Goal: Register for event/course

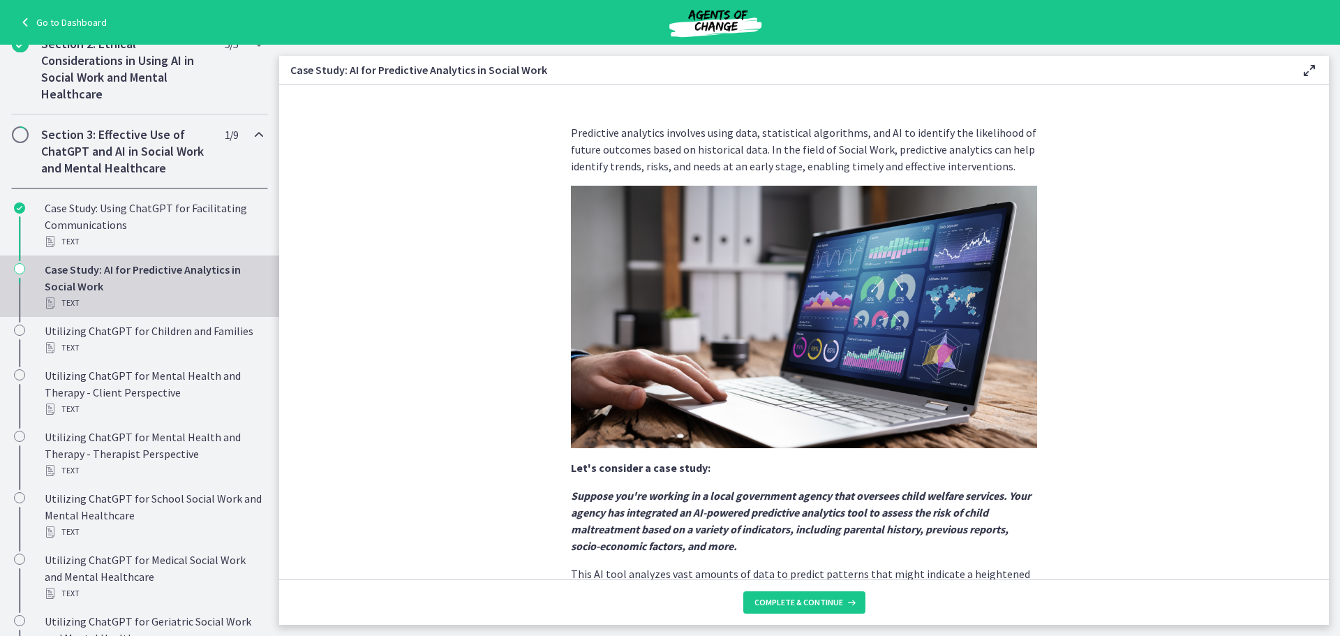
scroll to position [243, 0]
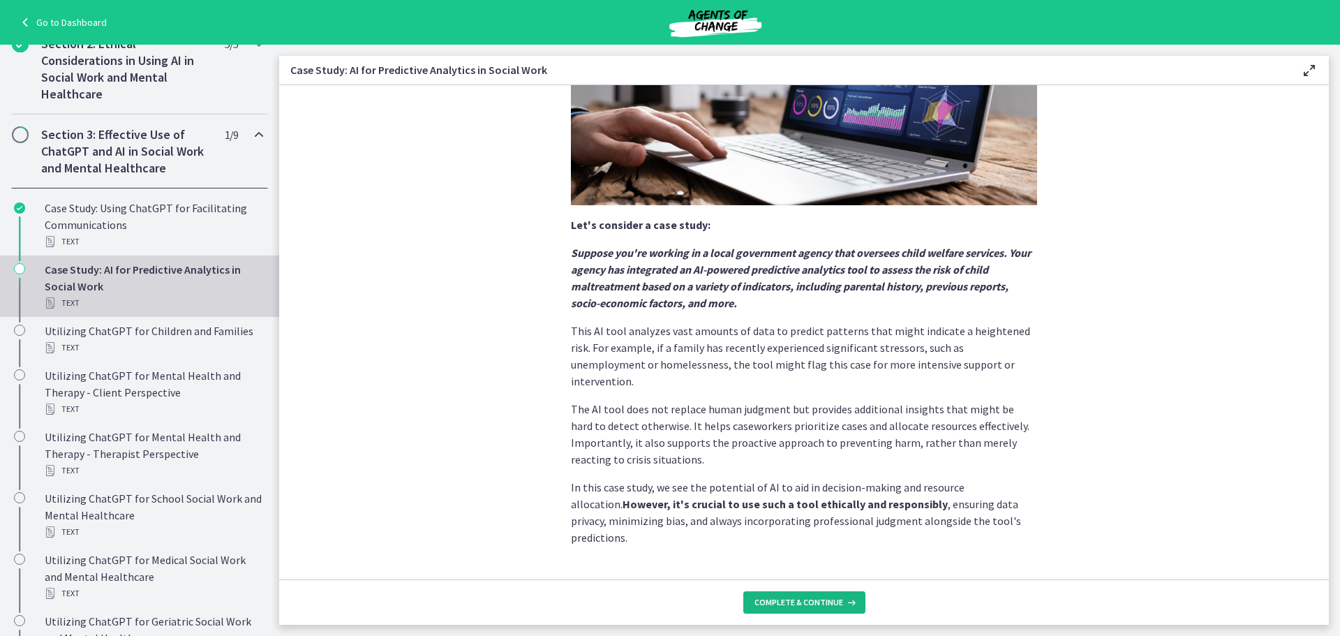
click at [784, 597] on span "Complete & continue" at bounding box center [798, 602] width 89 height 11
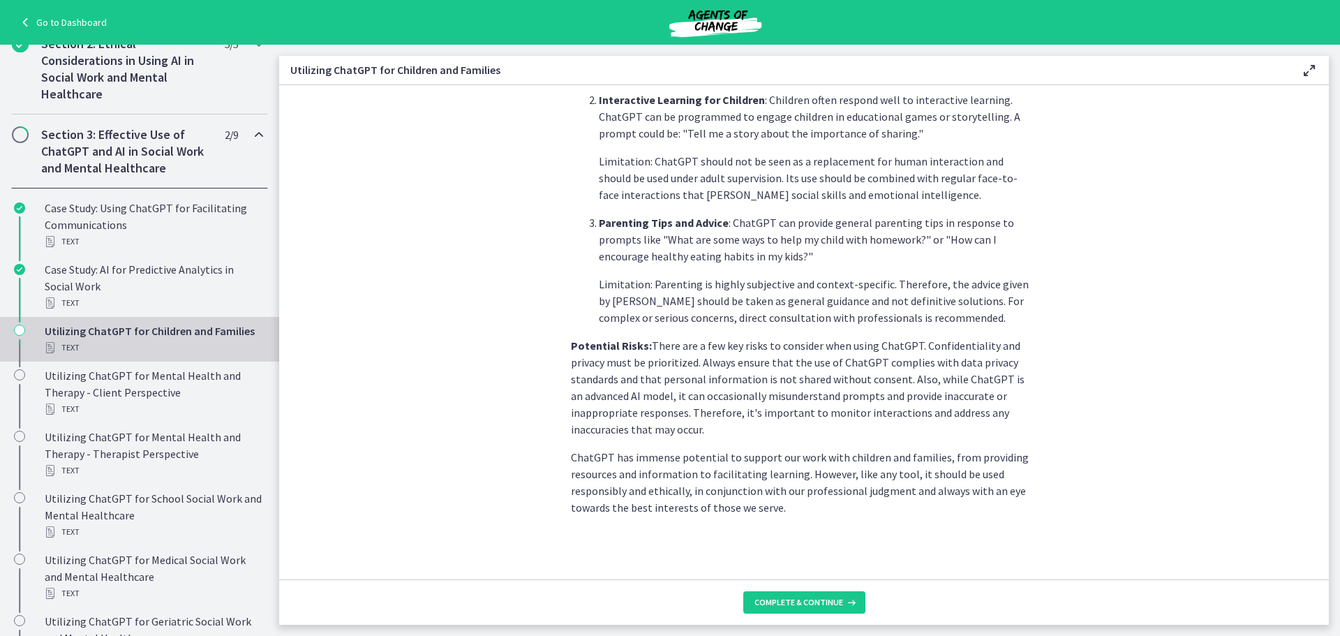
scroll to position [539, 0]
click at [799, 607] on span "Complete & continue" at bounding box center [798, 602] width 89 height 11
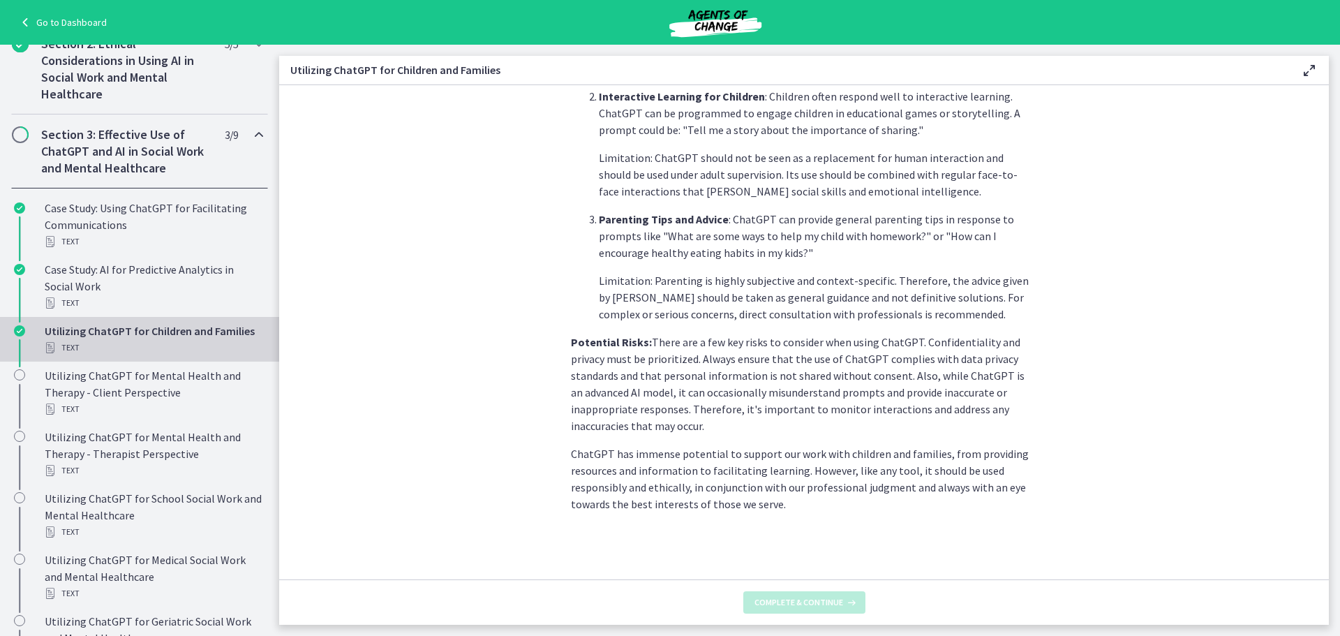
scroll to position [0, 0]
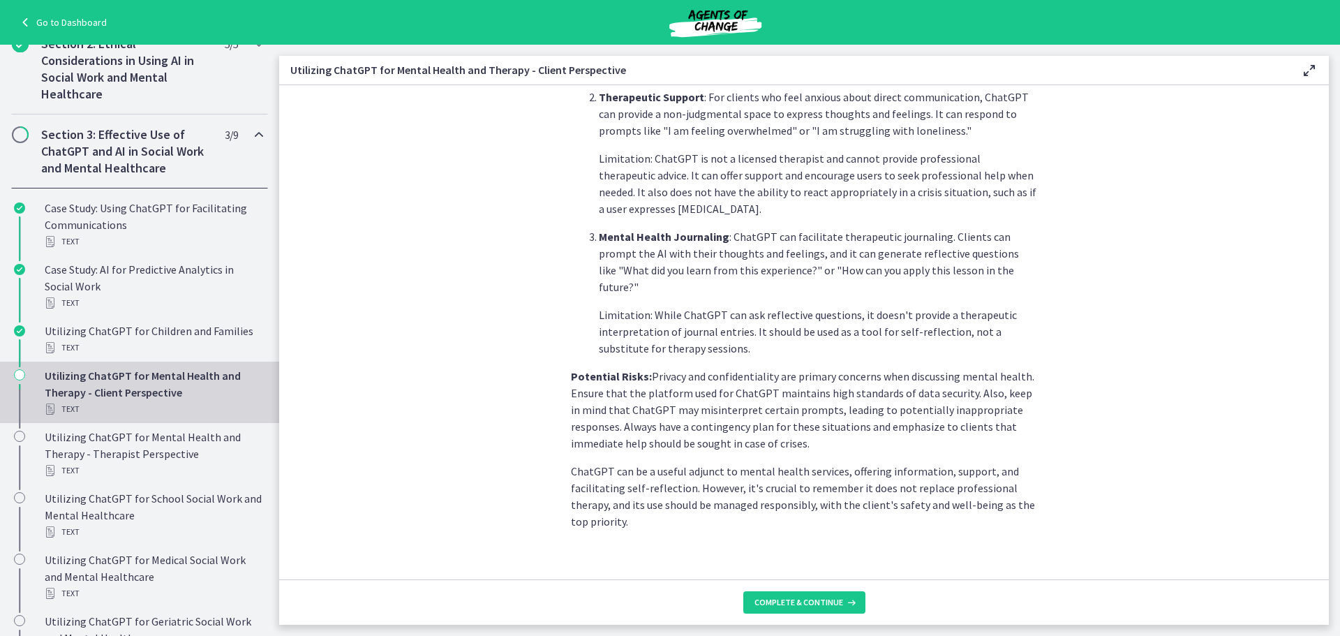
scroll to position [511, 0]
click at [778, 597] on span "Complete & continue" at bounding box center [798, 602] width 89 height 11
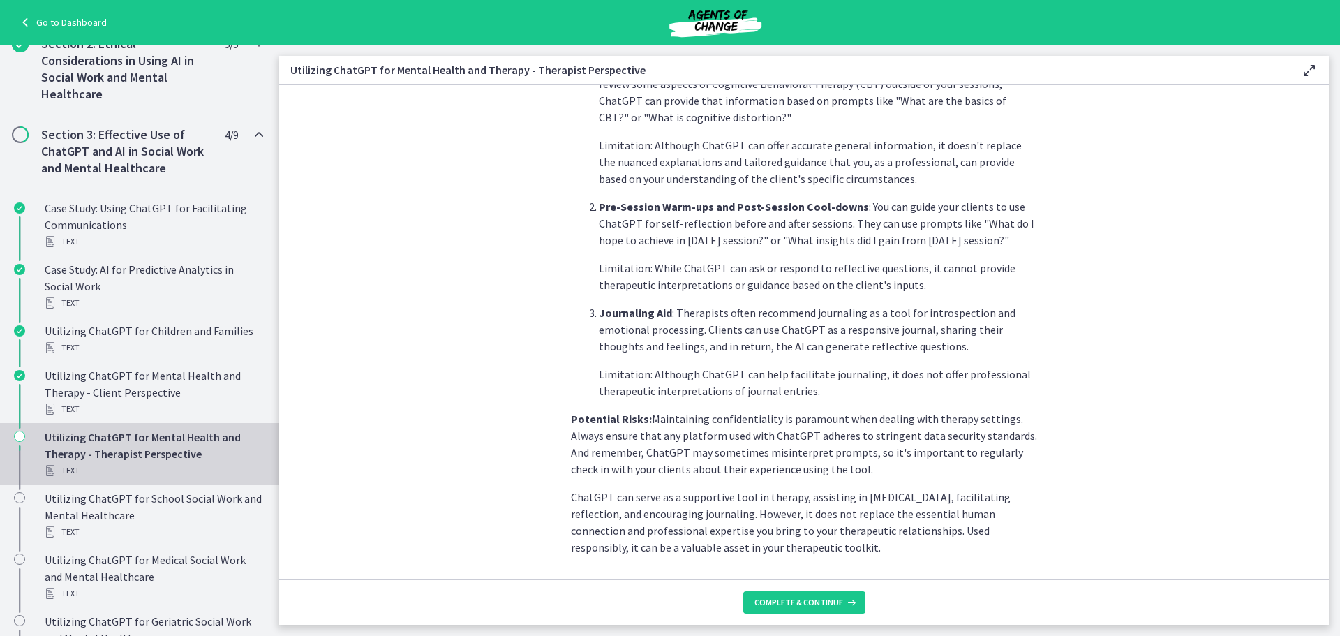
scroll to position [477, 0]
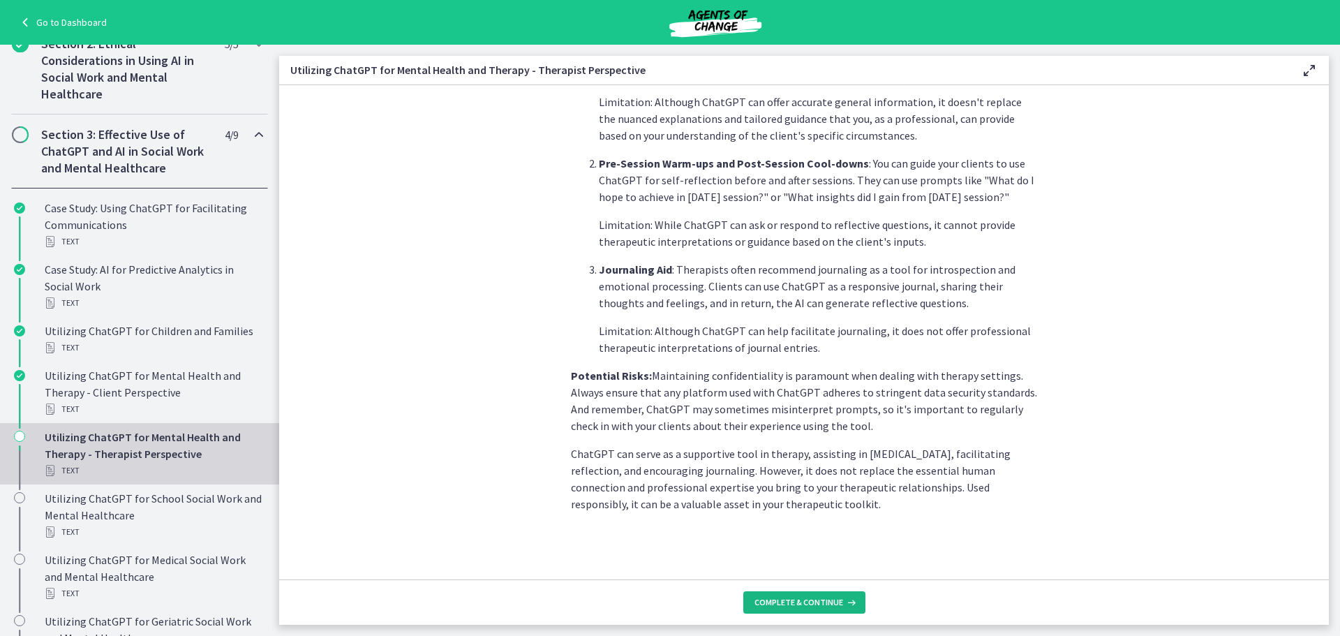
click at [787, 600] on span "Complete & continue" at bounding box center [798, 602] width 89 height 11
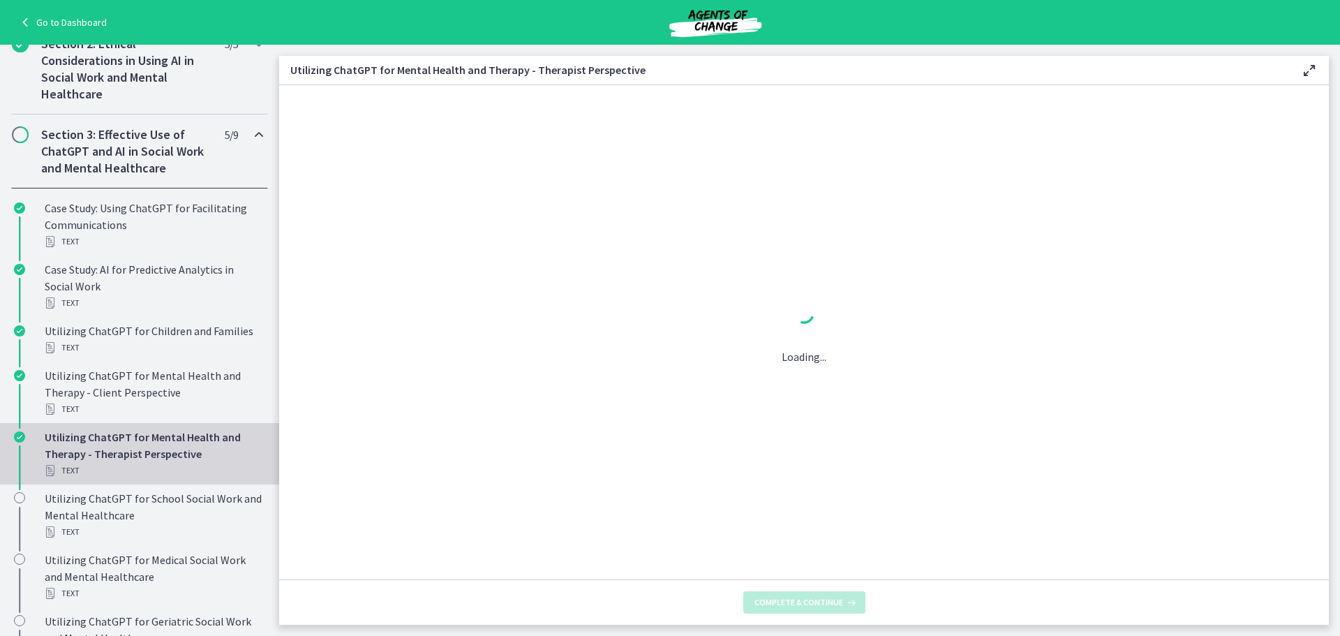
scroll to position [0, 0]
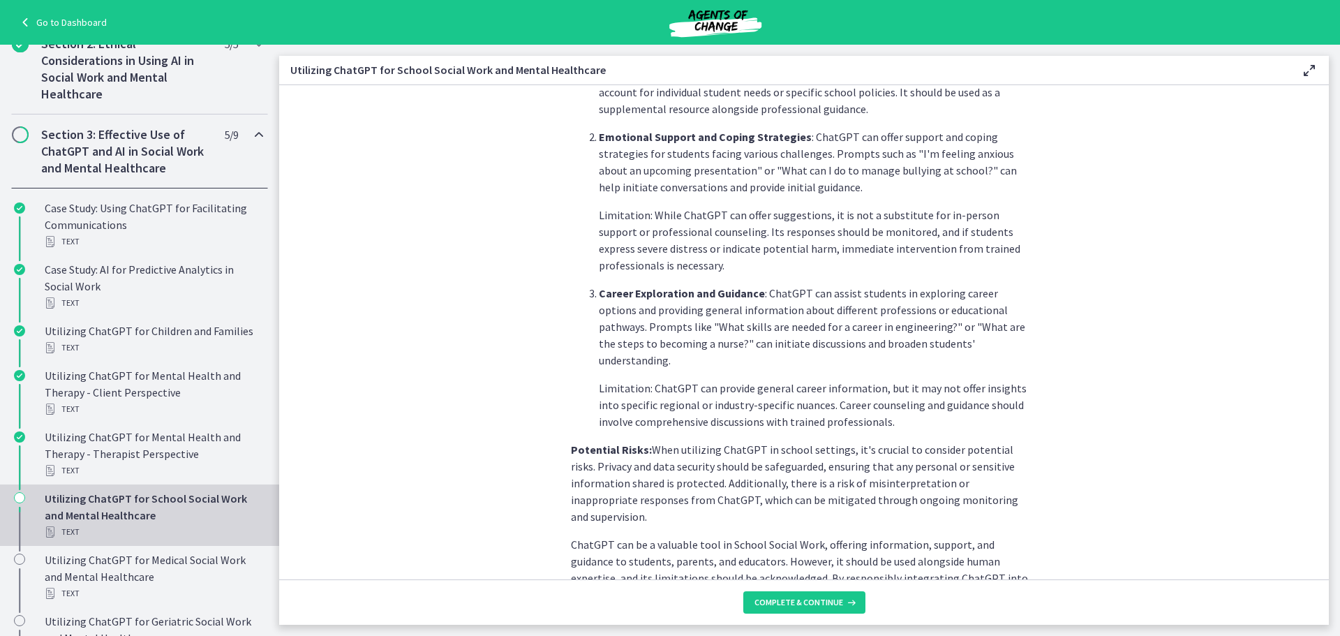
scroll to position [489, 0]
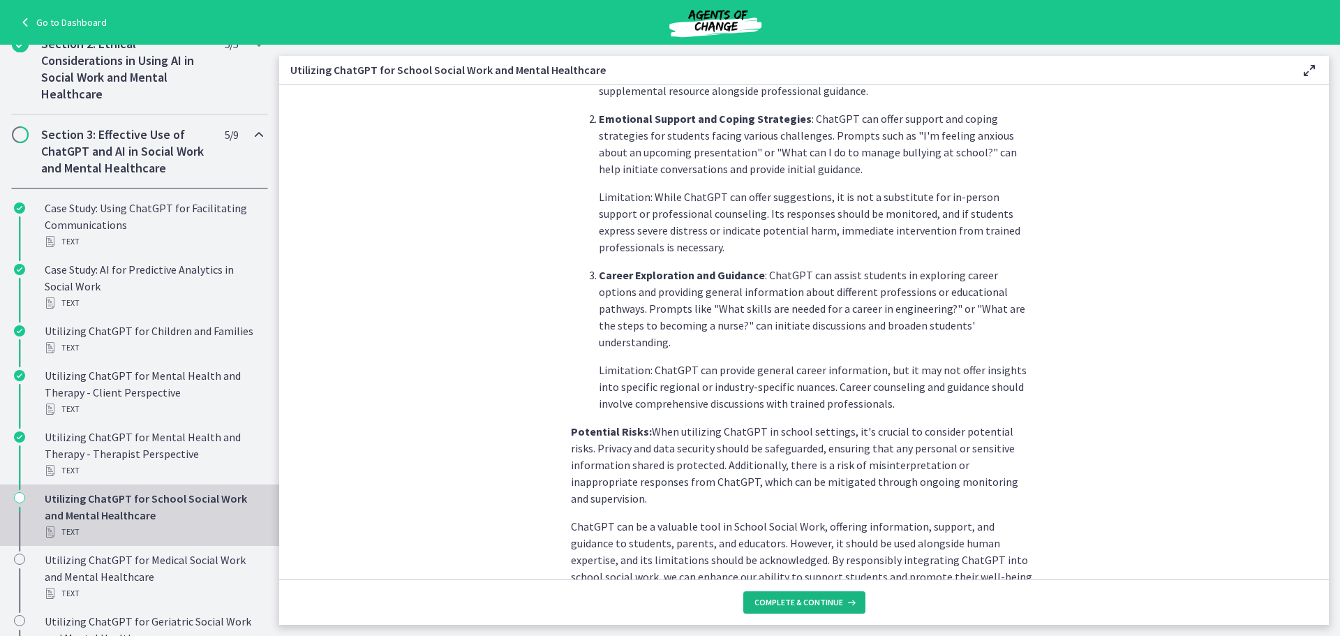
click at [801, 597] on span "Complete & continue" at bounding box center [798, 602] width 89 height 11
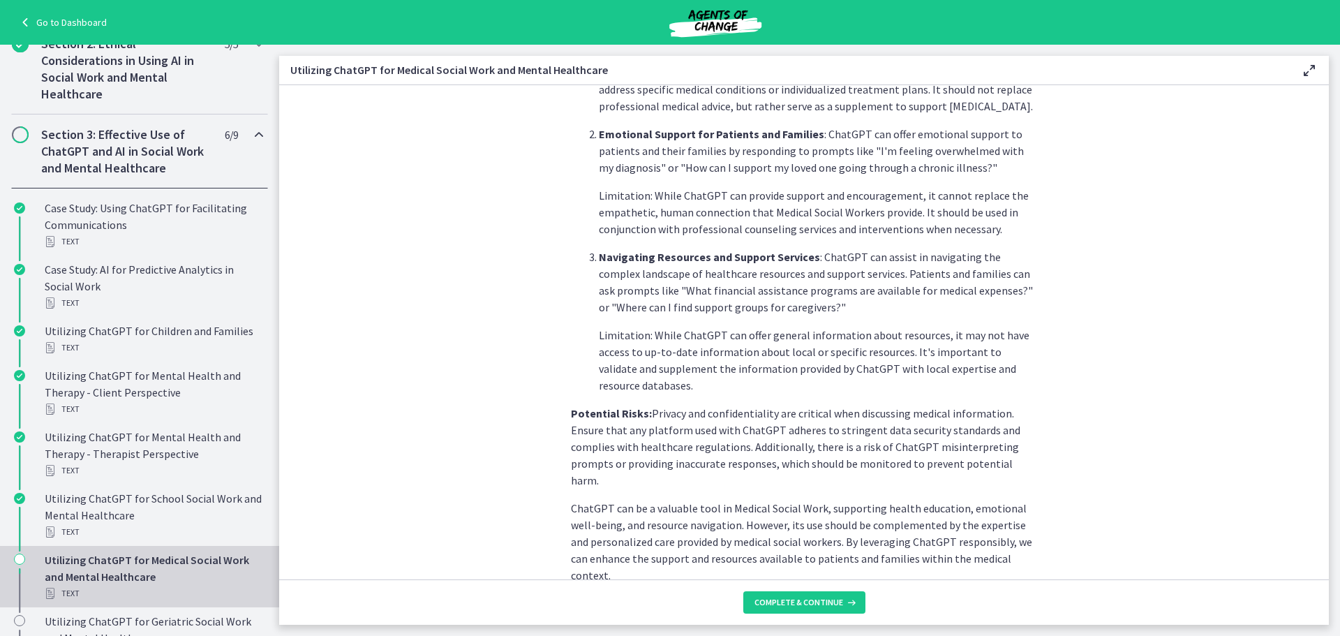
scroll to position [494, 0]
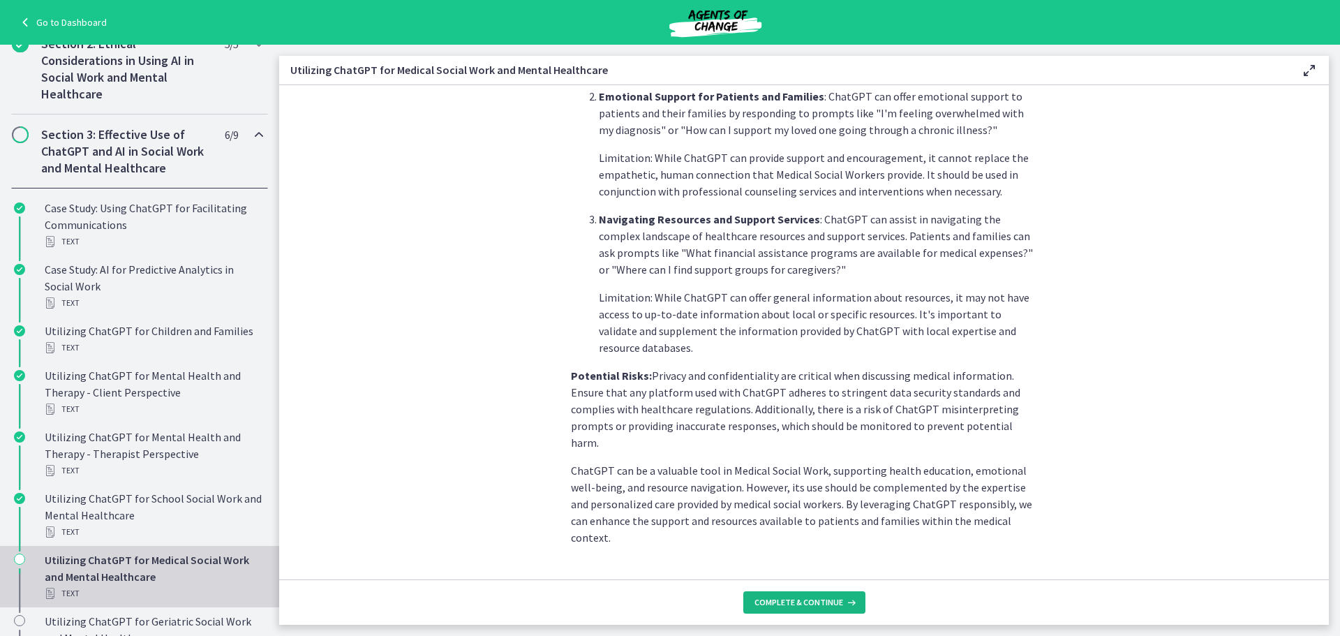
click at [784, 597] on span "Complete & continue" at bounding box center [798, 602] width 89 height 11
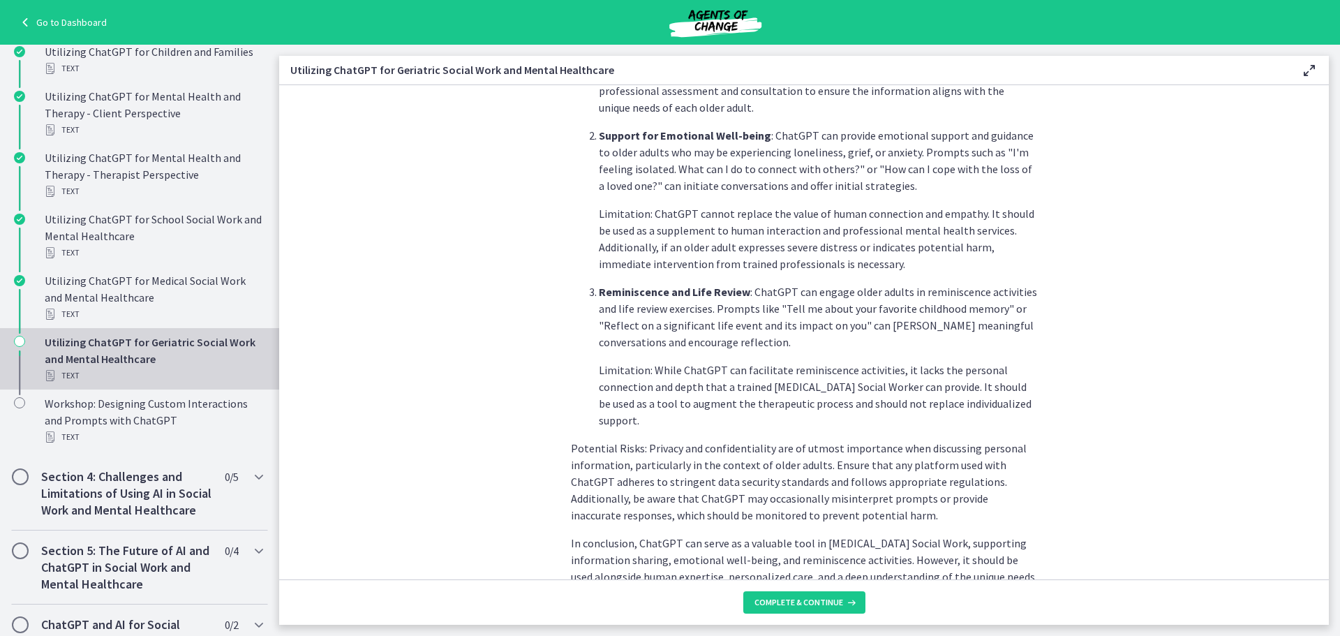
scroll to position [558, 0]
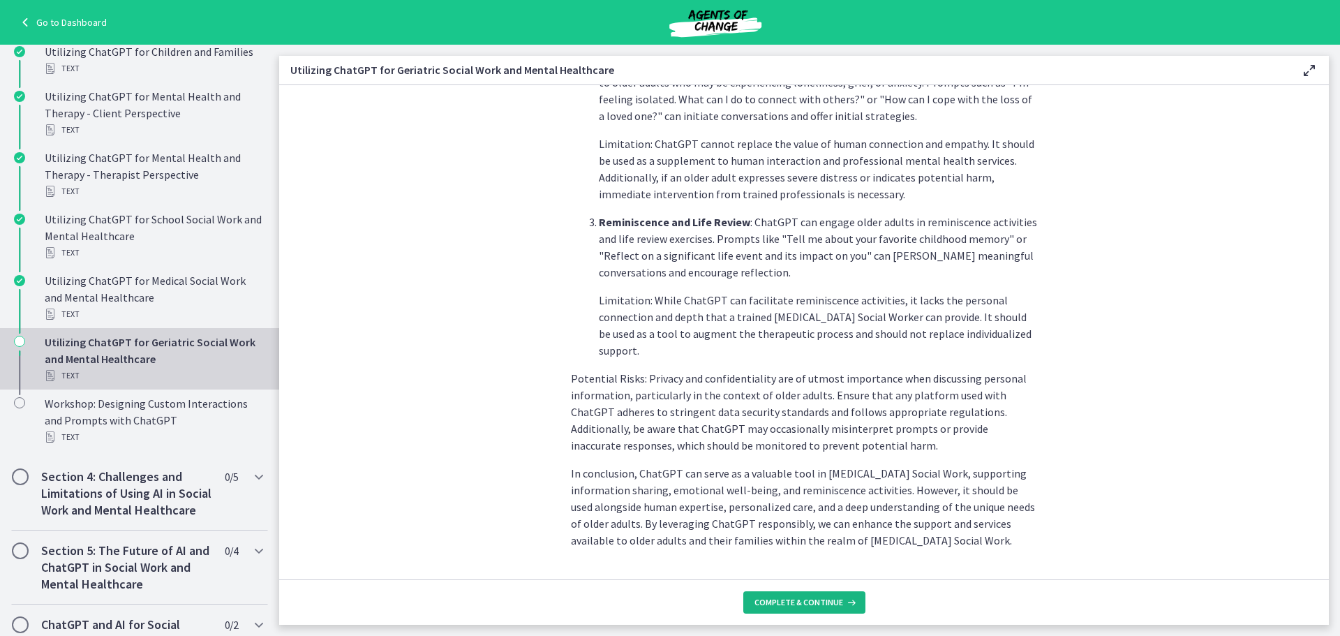
click at [804, 599] on span "Complete & continue" at bounding box center [798, 602] width 89 height 11
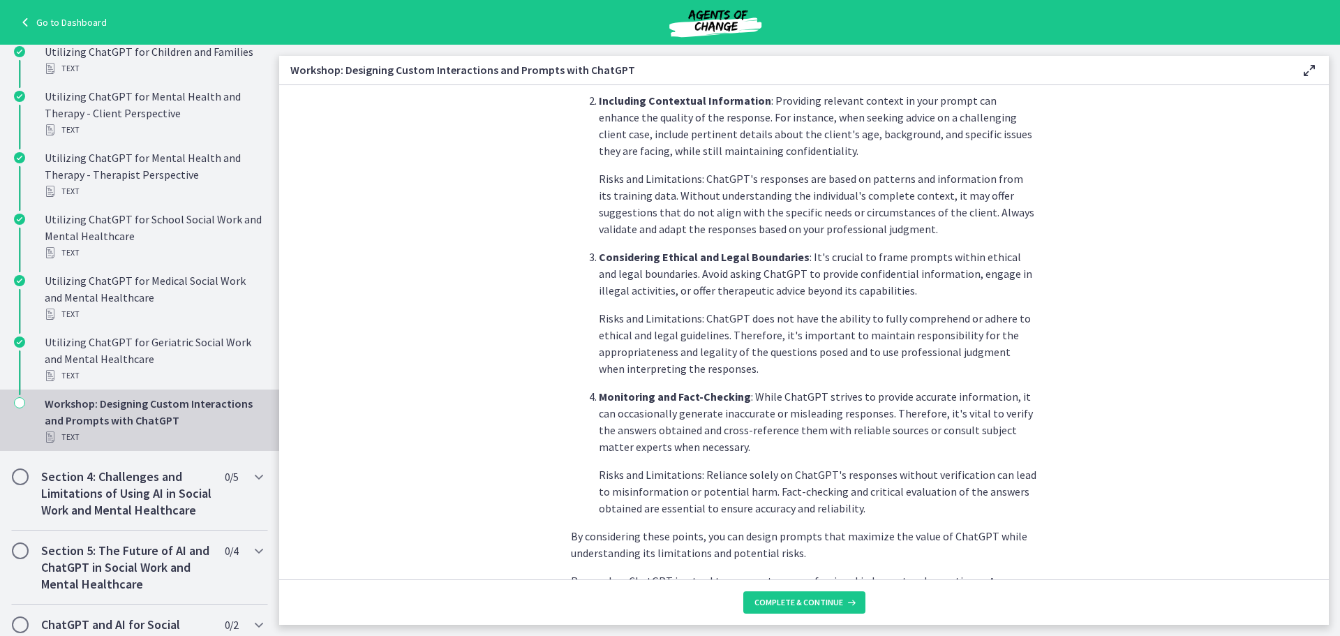
scroll to position [678, 0]
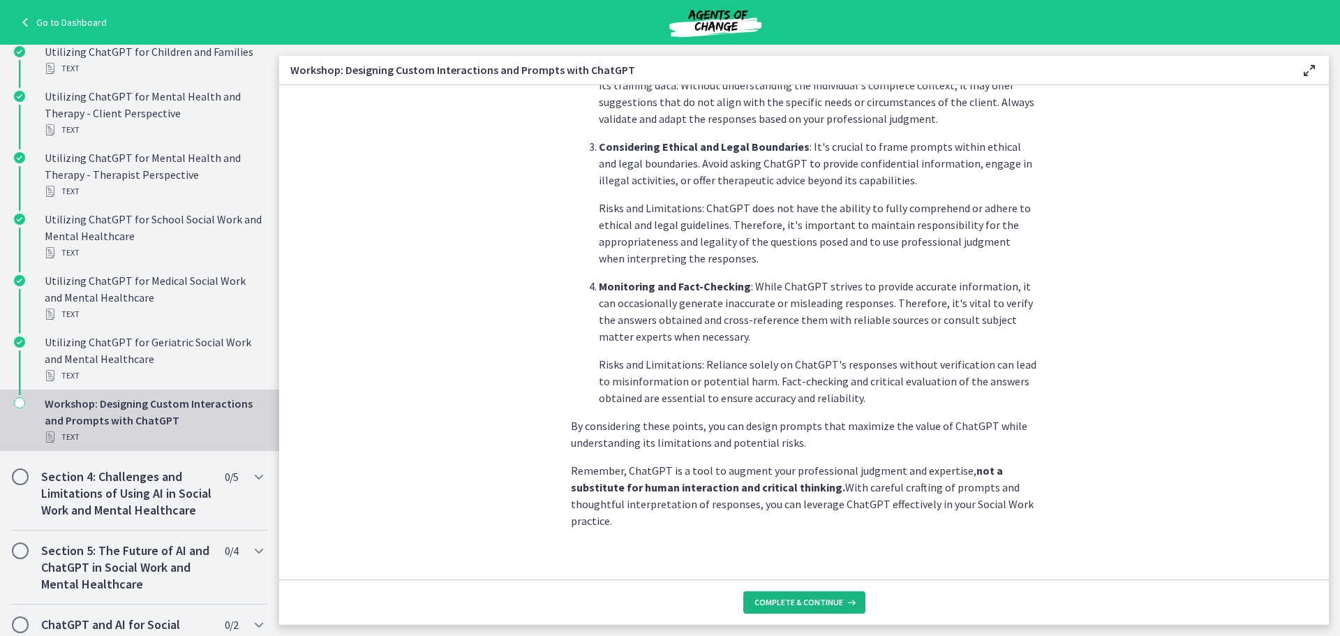
click at [768, 604] on span "Complete & continue" at bounding box center [798, 602] width 89 height 11
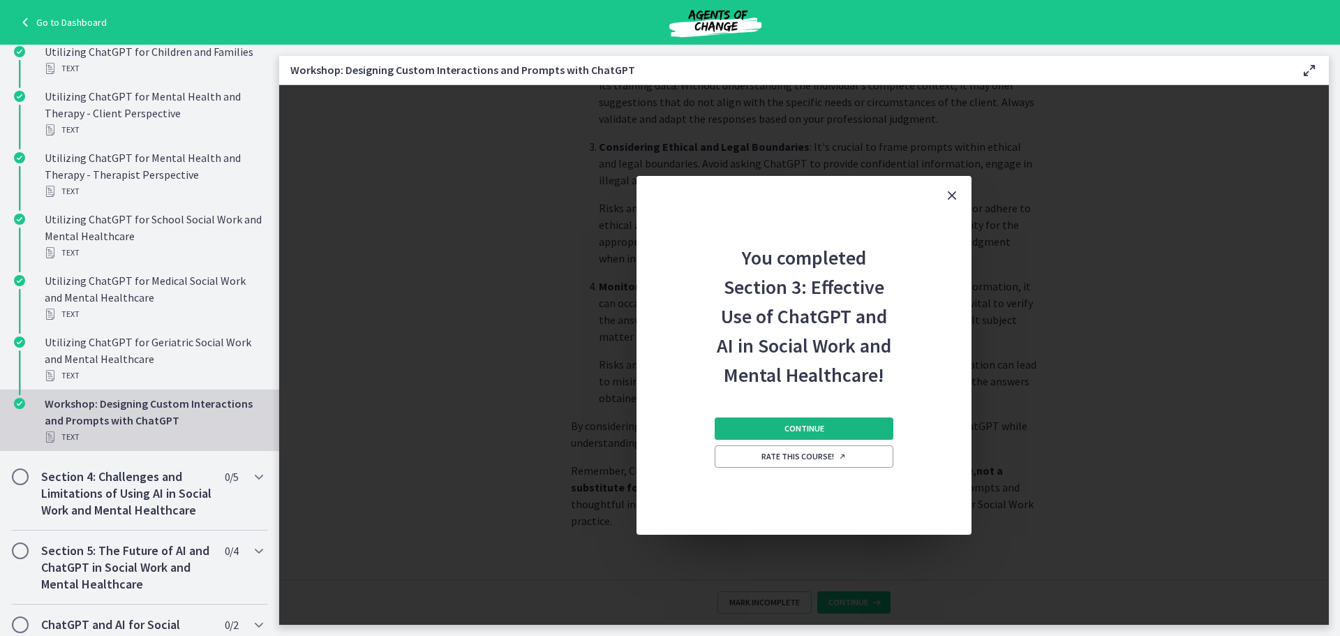
click at [771, 430] on button "Continue" at bounding box center [804, 428] width 179 height 22
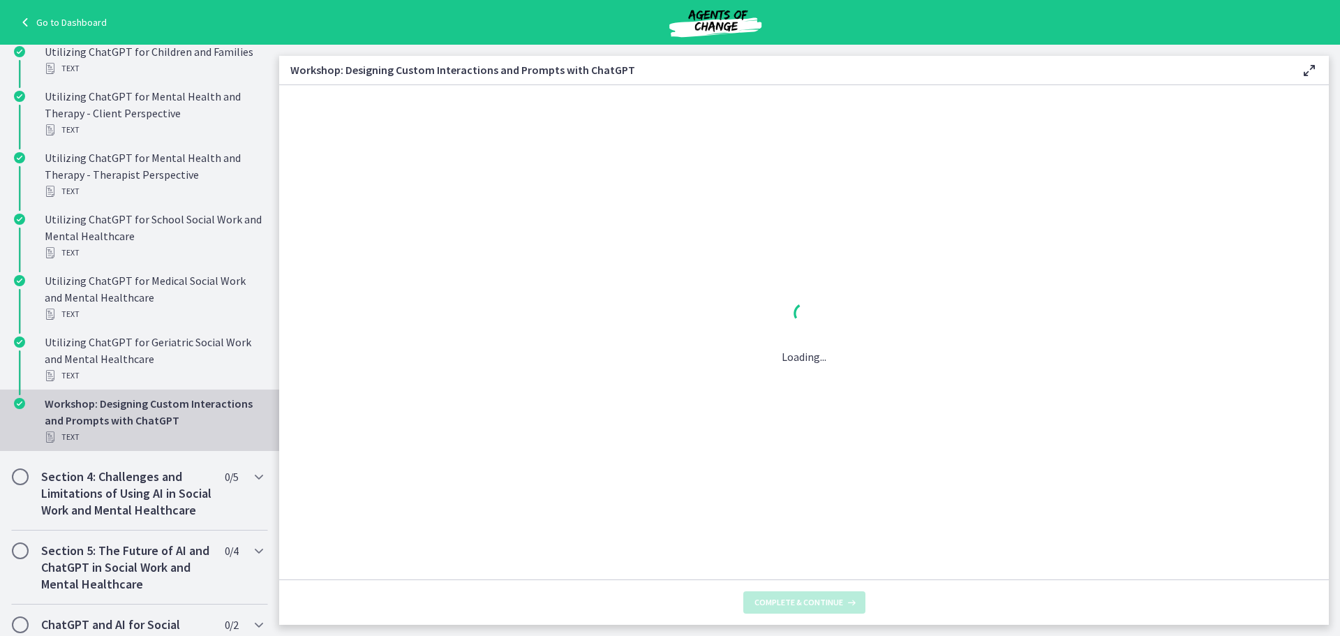
scroll to position [0, 0]
